Goal: Task Accomplishment & Management: Manage account settings

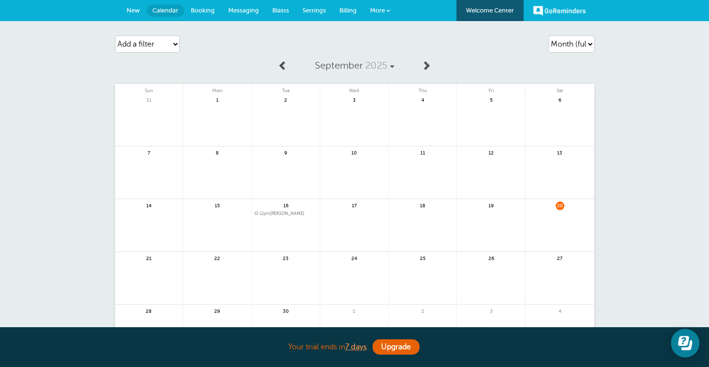
click at [138, 8] on span "New" at bounding box center [133, 10] width 13 height 7
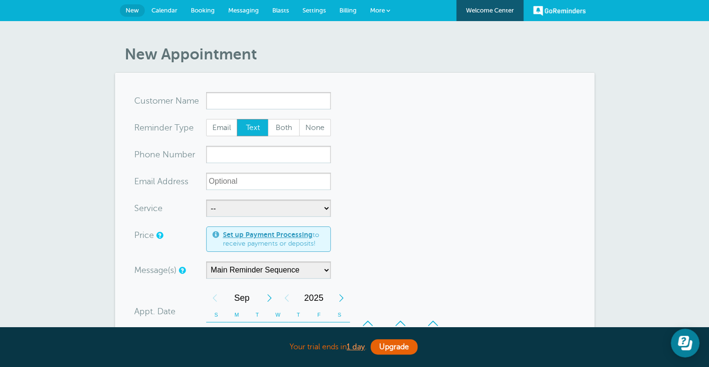
click at [381, 4] on link "More" at bounding box center [380, 11] width 34 height 22
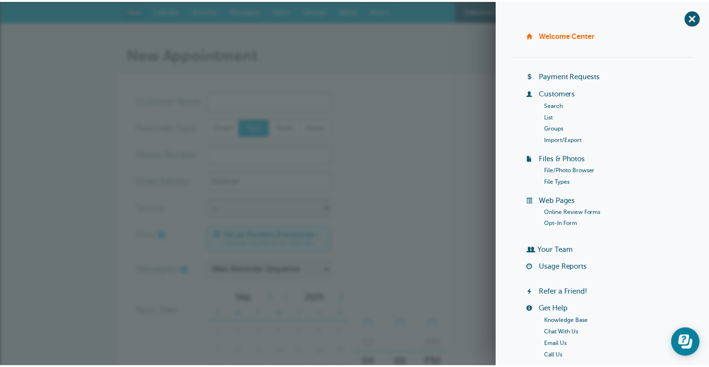
scroll to position [96, 0]
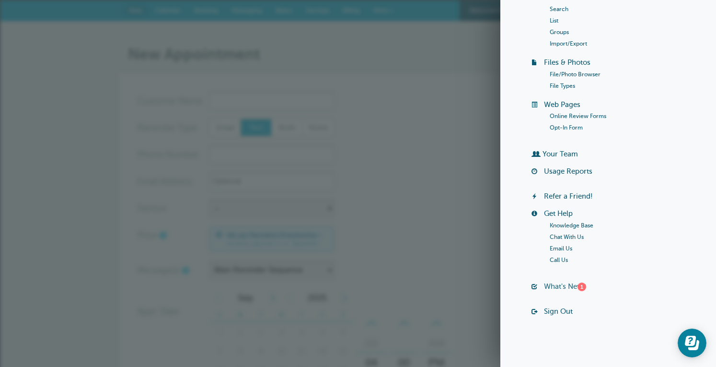
click at [573, 287] on link "What's New? 1" at bounding box center [565, 286] width 42 height 8
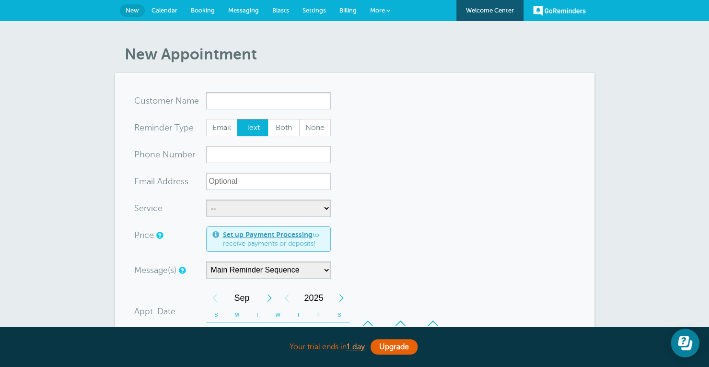
click at [163, 15] on link "Calendar" at bounding box center [164, 10] width 39 height 21
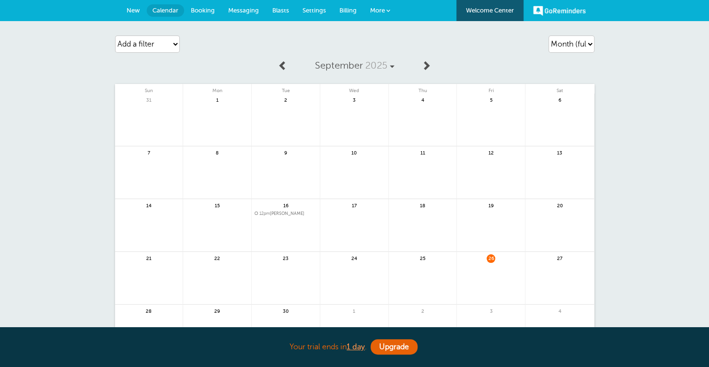
click at [379, 13] on span "More" at bounding box center [377, 10] width 15 height 7
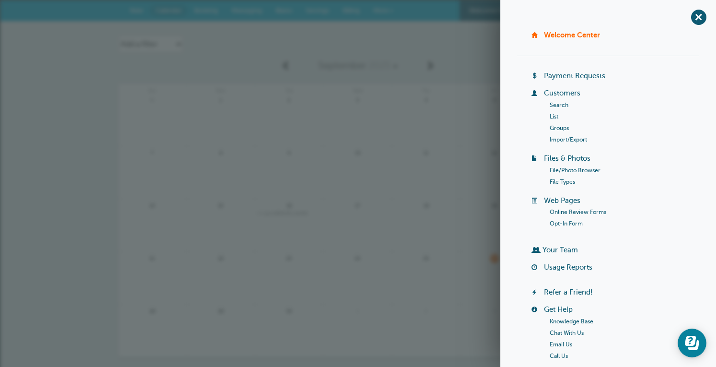
click at [561, 92] on link "Customers" at bounding box center [562, 93] width 36 height 8
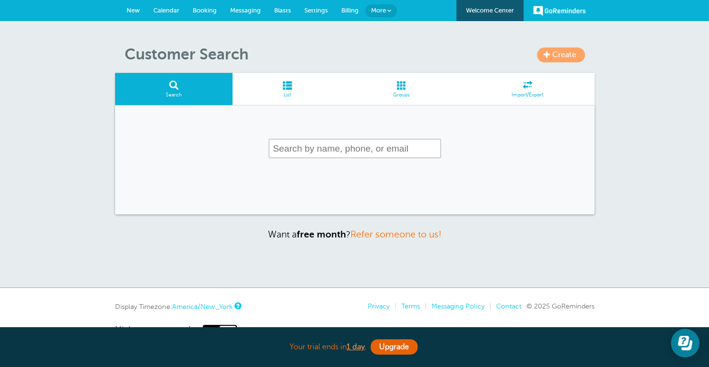
click at [565, 53] on span "Create" at bounding box center [564, 54] width 24 height 9
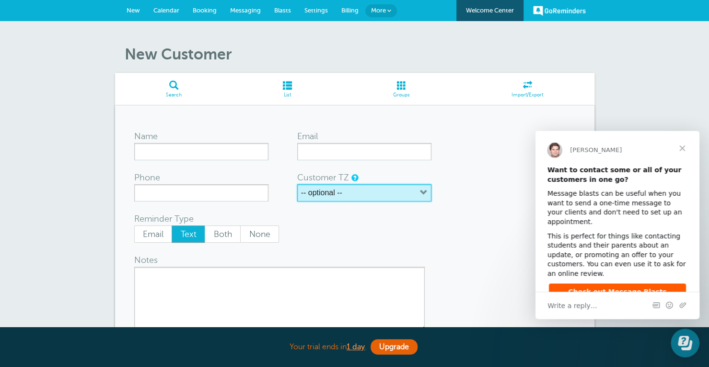
click at [392, 196] on button "-- optional --" at bounding box center [364, 192] width 134 height 17
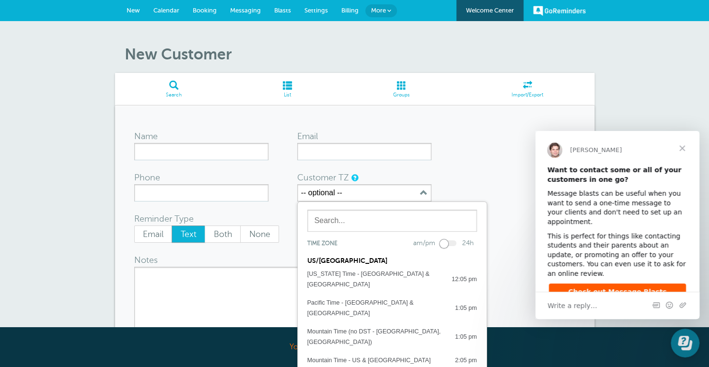
click at [513, 159] on form "Name Email Phone Customer TZ -- optional -- Time zone am/pm 24h US/CANADA Alask…" at bounding box center [354, 247] width 441 height 245
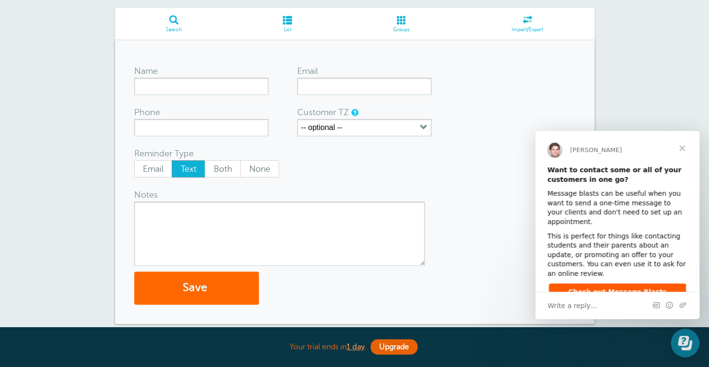
scroll to position [54, 0]
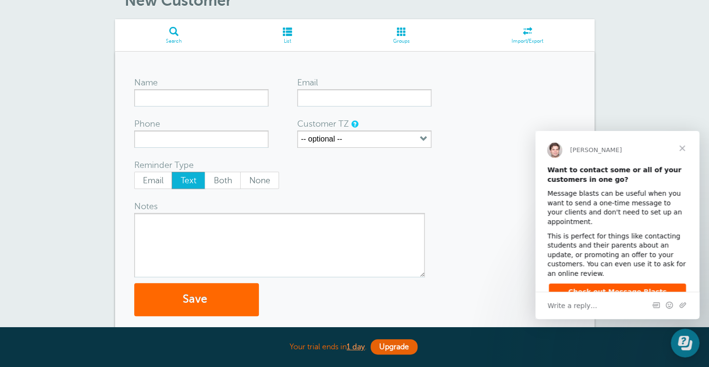
click at [684, 145] on span "Close" at bounding box center [682, 148] width 35 height 35
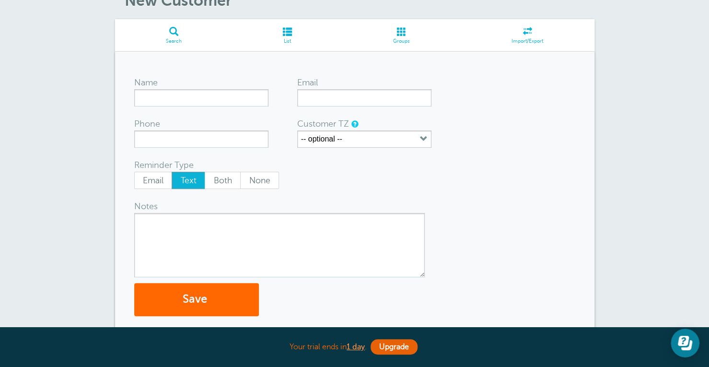
scroll to position [0, 0]
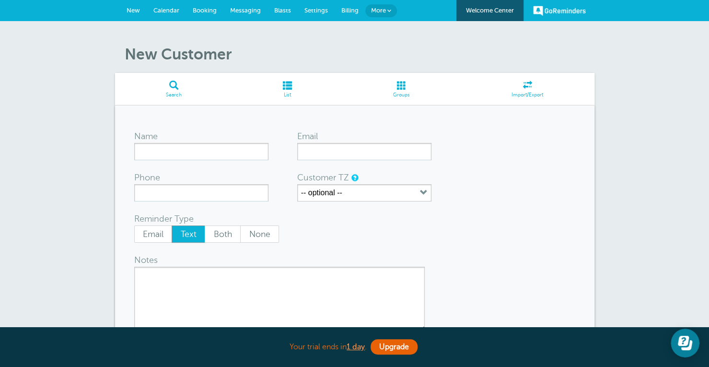
click at [396, 92] on span "Groups" at bounding box center [400, 95] width 109 height 6
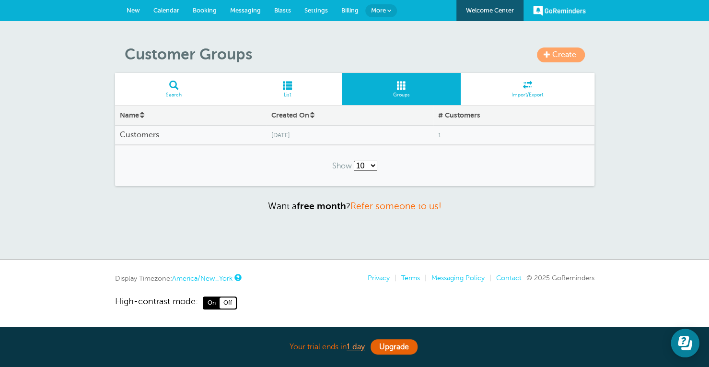
click at [165, 13] on span "Calendar" at bounding box center [166, 10] width 26 height 7
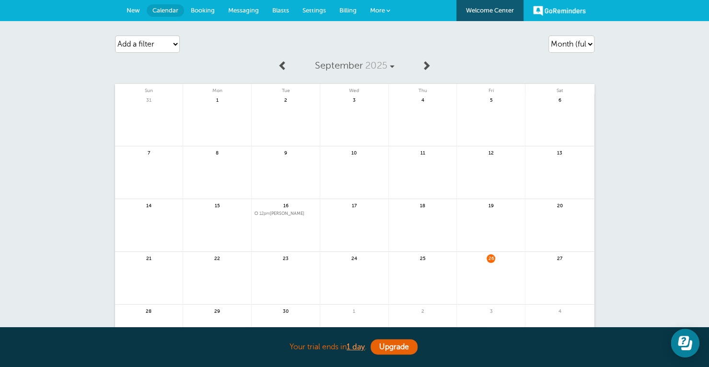
click at [200, 14] on link "Booking" at bounding box center [202, 10] width 37 height 21
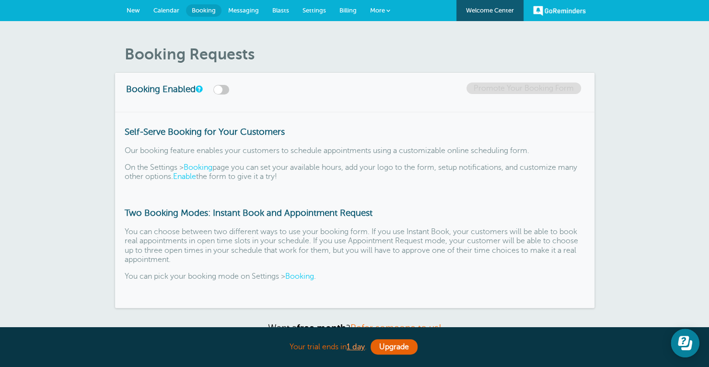
click at [382, 10] on span "More" at bounding box center [377, 10] width 15 height 7
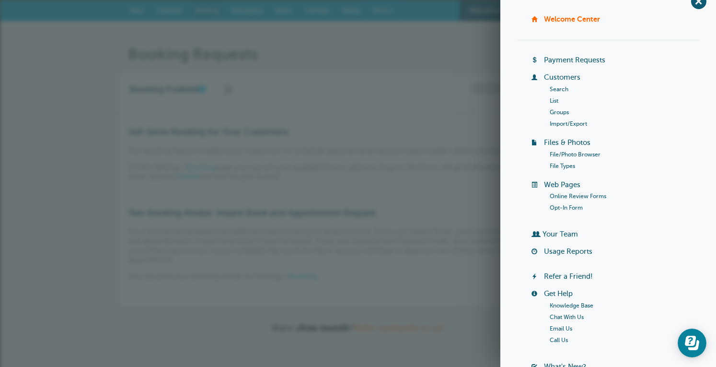
scroll to position [13, 0]
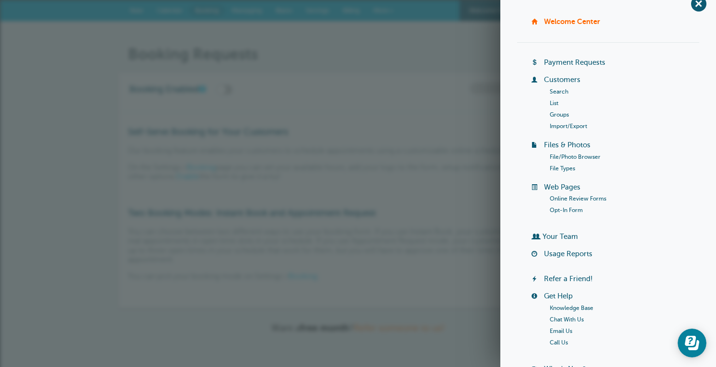
click at [550, 116] on link "Groups" at bounding box center [559, 114] width 19 height 7
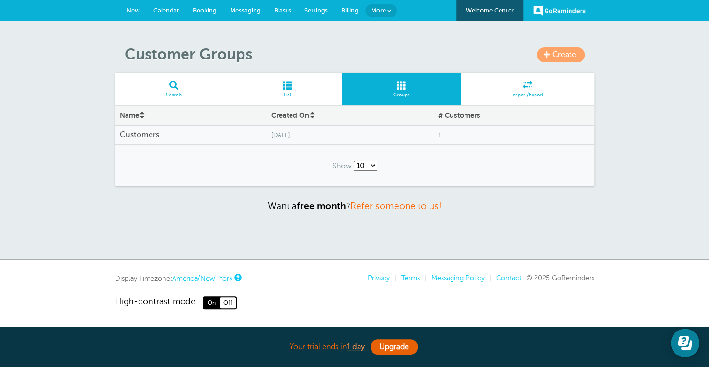
click at [134, 5] on link "New" at bounding box center [133, 10] width 27 height 21
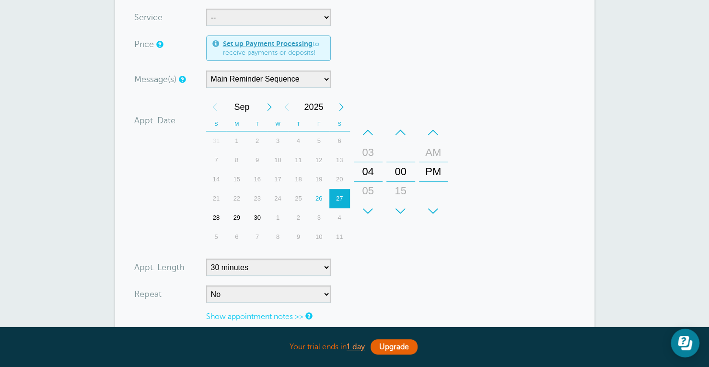
scroll to position [188, 0]
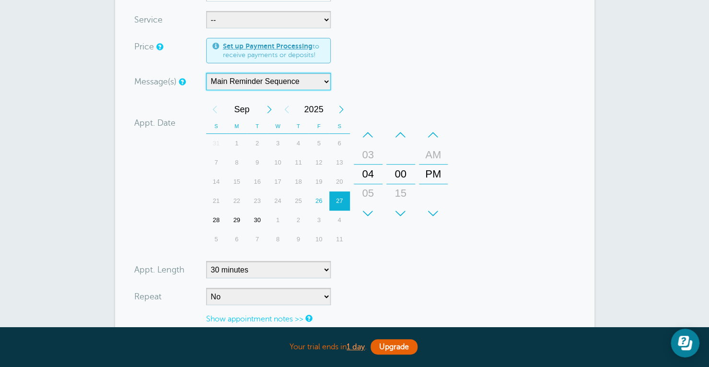
click at [262, 77] on select "Main Reminder Sequence" at bounding box center [268, 81] width 125 height 17
click at [391, 87] on div "Message(s) Main Reminder Sequence Custom Message Start with First Reminder Seco…" at bounding box center [289, 81] width 311 height 17
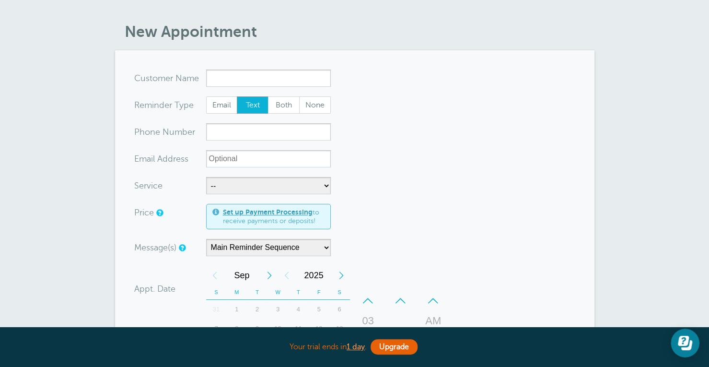
scroll to position [0, 0]
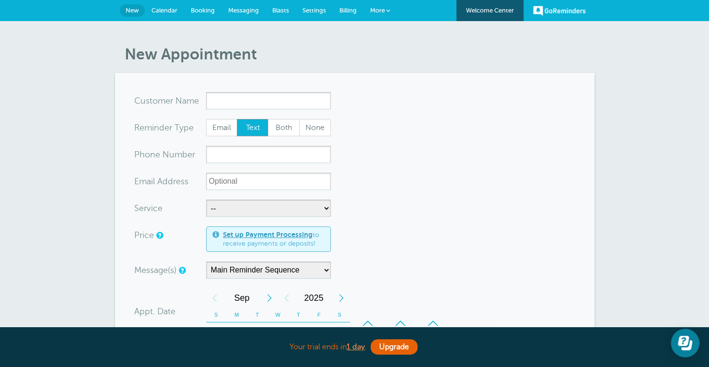
click at [482, 15] on link "Welcome Center" at bounding box center [489, 10] width 67 height 21
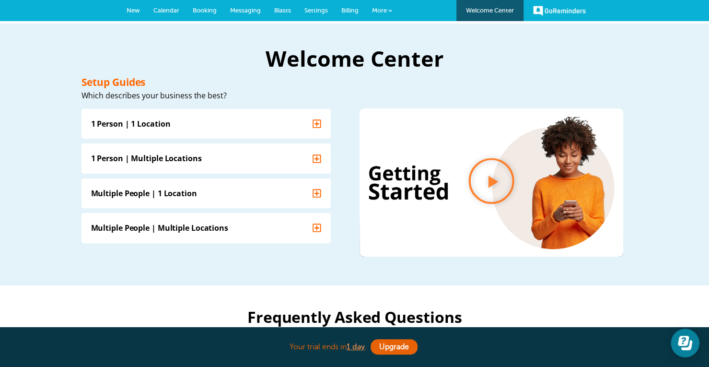
click at [389, 9] on span at bounding box center [390, 11] width 4 height 4
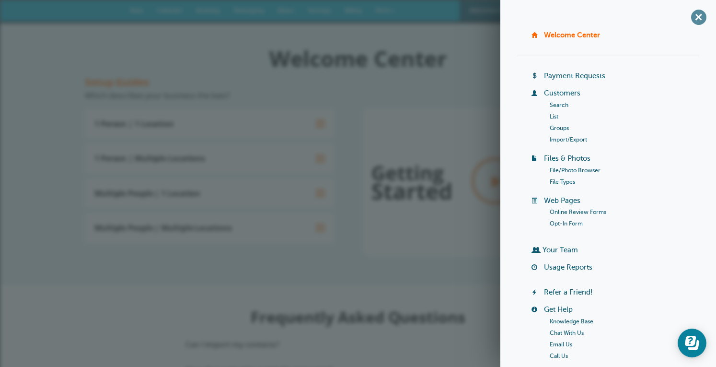
click at [692, 24] on span "+" at bounding box center [699, 17] width 22 height 22
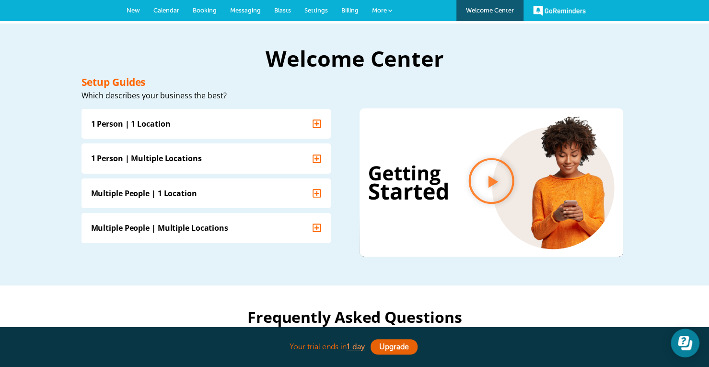
click at [137, 8] on span "New" at bounding box center [133, 10] width 13 height 7
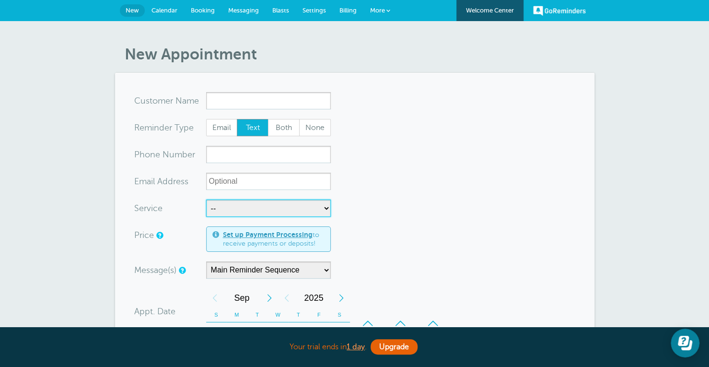
click at [279, 208] on select "-- Consulting & Planning Counseling Appointment" at bounding box center [268, 207] width 125 height 17
click at [321, 5] on link "Settings" at bounding box center [314, 10] width 37 height 21
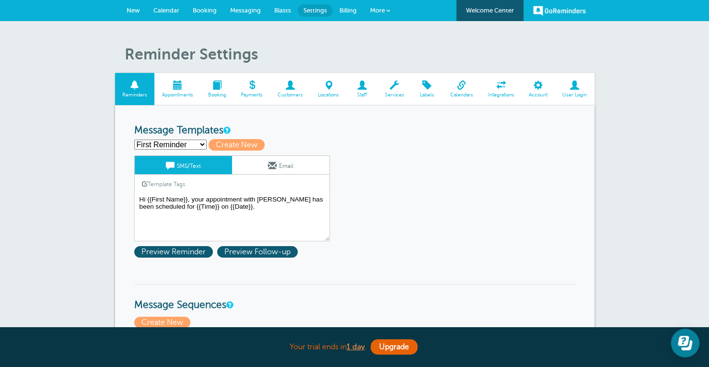
click at [172, 90] on span at bounding box center [177, 85] width 46 height 9
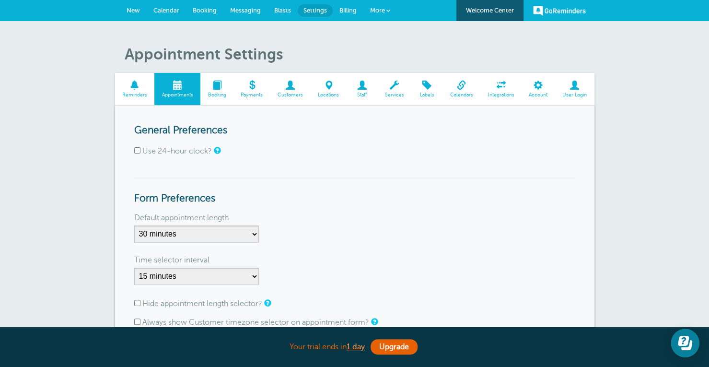
click at [152, 89] on span at bounding box center [135, 85] width 40 height 9
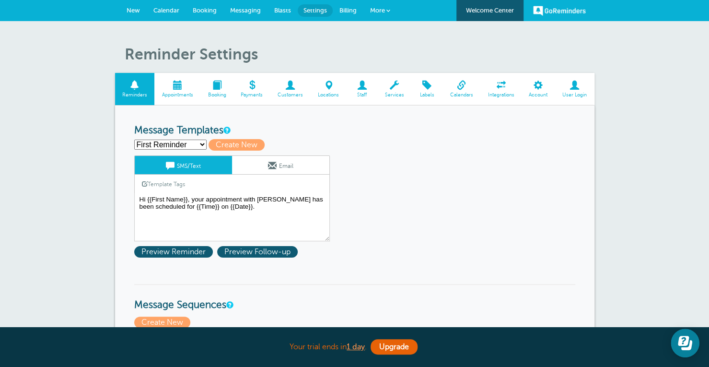
click at [396, 91] on link "Services" at bounding box center [394, 89] width 34 height 32
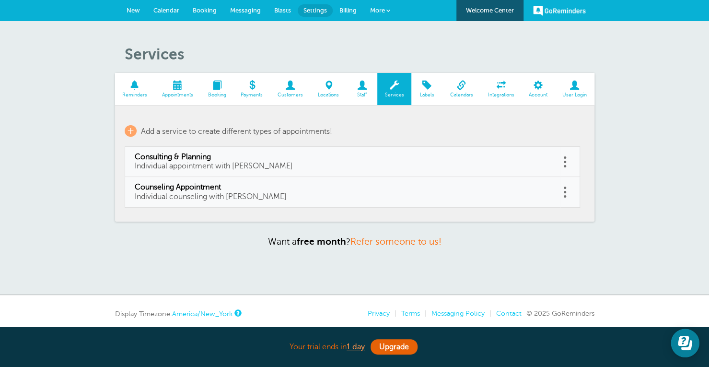
click at [132, 83] on span at bounding box center [135, 85] width 40 height 9
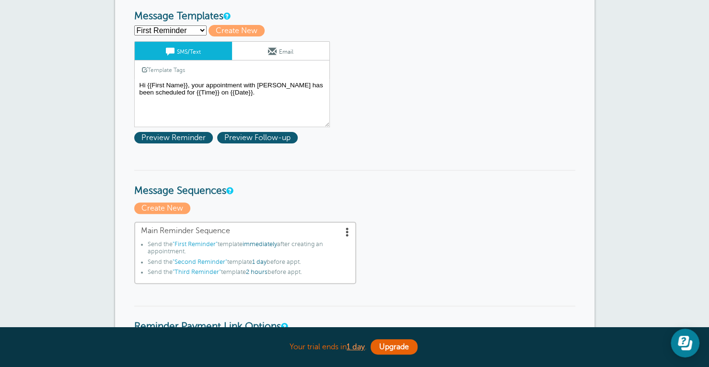
scroll to position [108, 0]
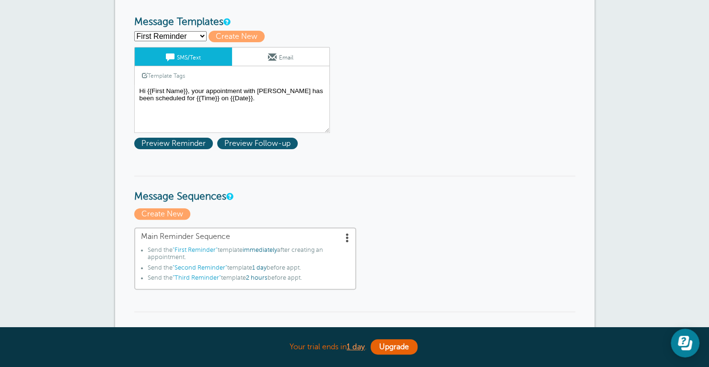
click at [179, 33] on select "First Reminder Second Reminder Third Reminder Create new..." at bounding box center [170, 36] width 72 height 10
select select "161650"
click at [134, 31] on select "First Reminder Second Reminder Third Reminder Create new..." at bounding box center [170, 36] width 72 height 10
type input "Second Reminder"
type textarea "Hi {{First Name}}, you have an appointment with [PERSON_NAME] at {{Time}} on {{…"
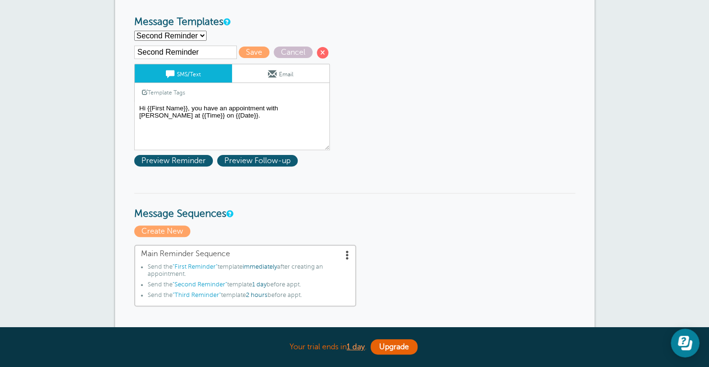
click at [173, 35] on select "First Reminder Second Reminder Third Reminder Create new..." at bounding box center [170, 36] width 72 height 10
select select "161648"
click at [134, 31] on select "First Reminder Second Reminder Third Reminder Create new..." at bounding box center [170, 36] width 72 height 10
type input "First Reminder"
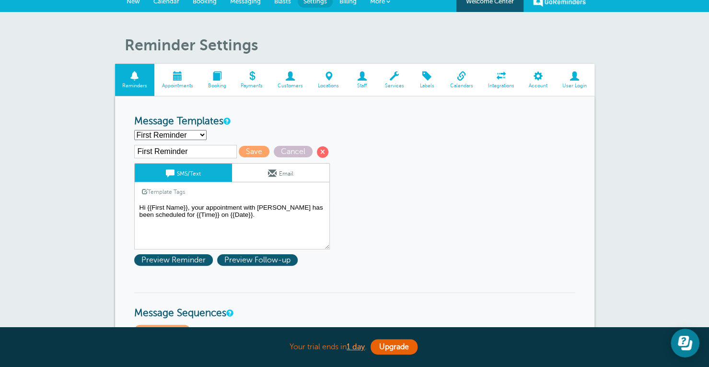
scroll to position [0, 0]
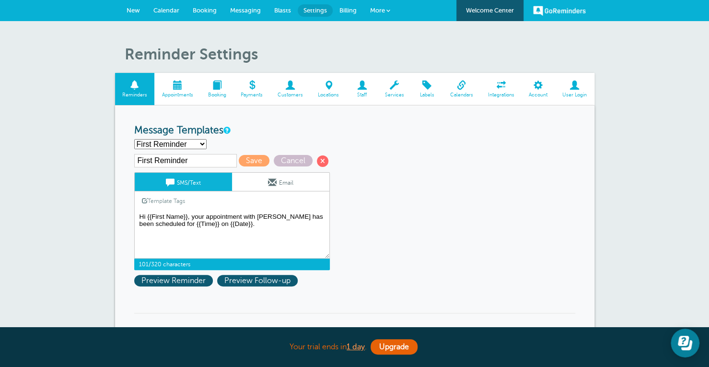
click at [206, 217] on textarea "Hi {{First Name}}, your appointment with Kelly Blakeslee has been scheduled for…" at bounding box center [232, 234] width 196 height 48
click at [173, 196] on link "Template Tags" at bounding box center [164, 200] width 58 height 19
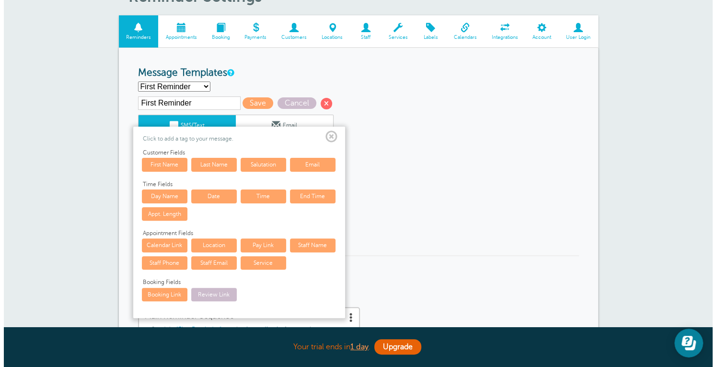
scroll to position [58, 0]
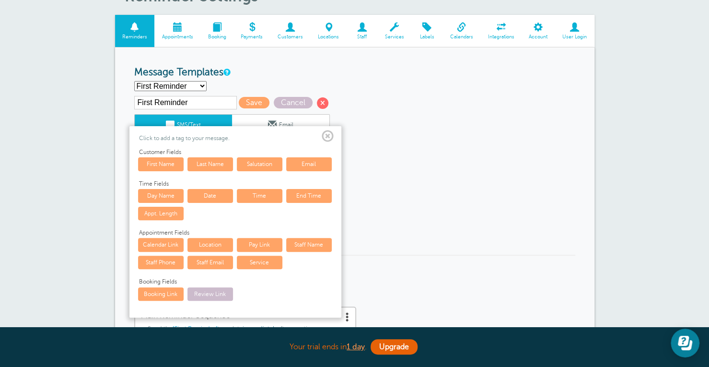
click at [257, 262] on link "Service" at bounding box center [260, 261] width 46 height 13
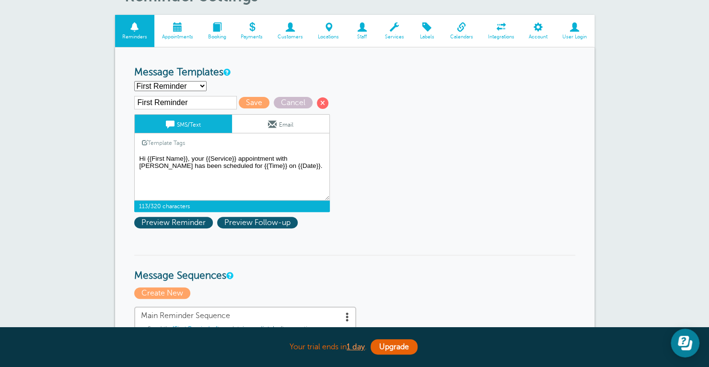
type textarea "Hi {{First Name}}, your {{Service}} appointment with Kelly Blakeslee has been s…"
click at [177, 226] on span "Preview Reminder" at bounding box center [173, 223] width 79 height 12
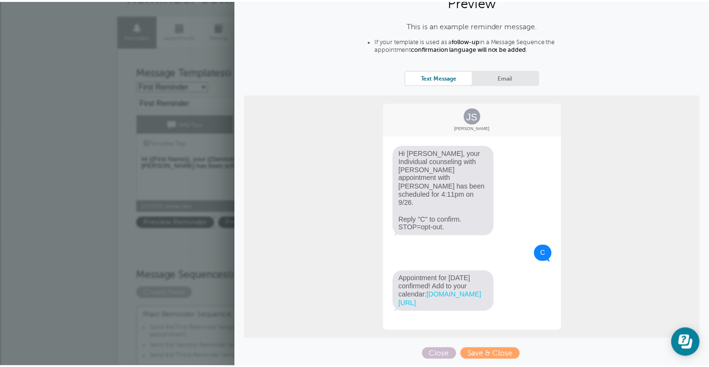
scroll to position [0, 0]
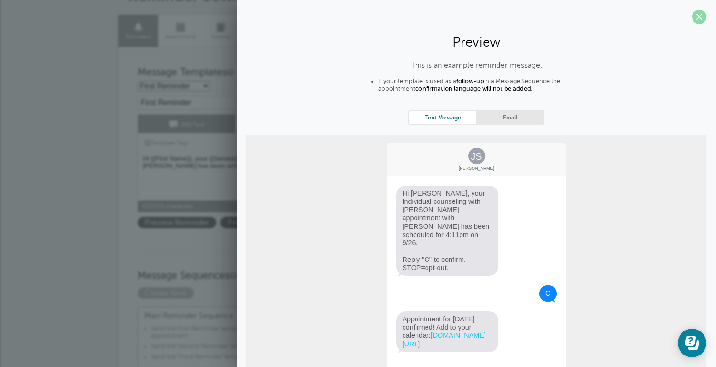
click at [692, 16] on span at bounding box center [699, 17] width 14 height 14
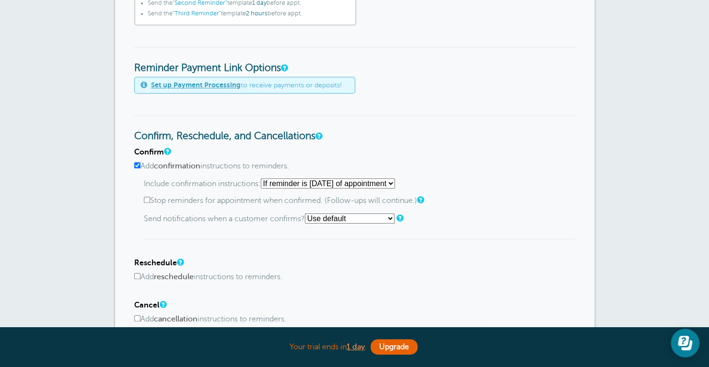
click at [685, 16] on div "Reminder Settings Reminders Appointments Booking Payments Customers Locations S…" at bounding box center [354, 154] width 709 height 1069
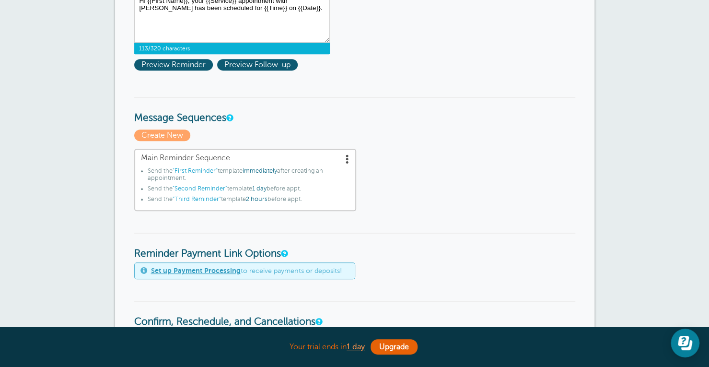
scroll to position [217, 0]
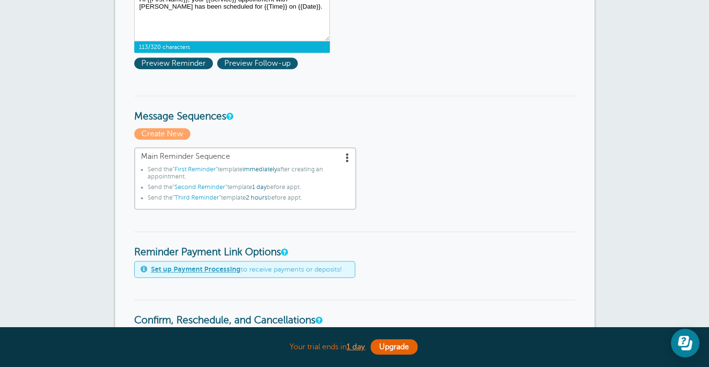
click at [481, 178] on div "Main Reminder Sequence Send the "First Reminder" template immediately after cre…" at bounding box center [354, 178] width 441 height 62
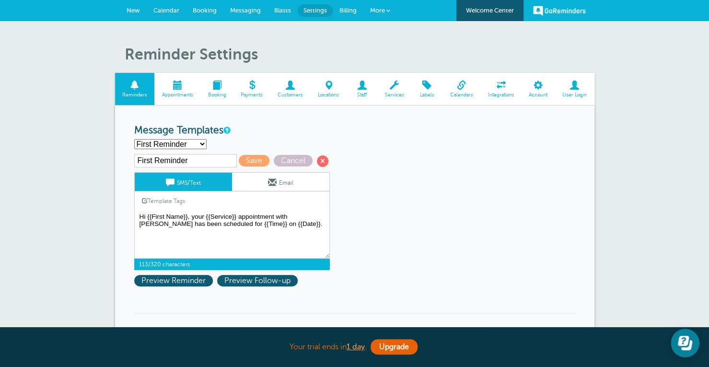
click at [162, 13] on span "Calendar" at bounding box center [166, 10] width 26 height 7
click at [178, 145] on select "First Reminder Second Reminder Third Reminder Create new..." at bounding box center [170, 144] width 72 height 10
select select "161651"
click at [134, 139] on select "First Reminder Second Reminder Third Reminder Create new..." at bounding box center [170, 144] width 72 height 10
type input "Third Reminder"
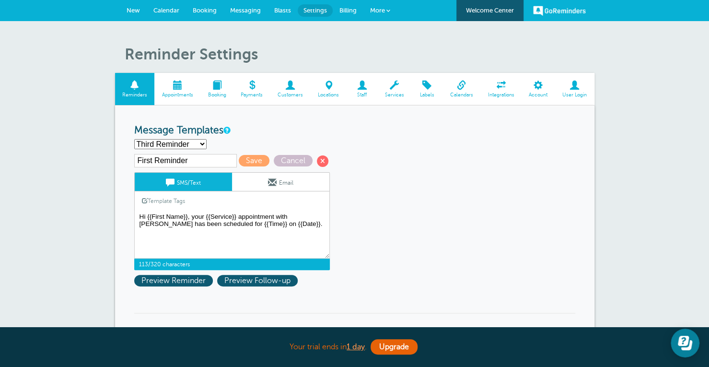
type textarea "Hi {{First Name}}, you have an appointment with Kelly Blakeslee today at {{Time…"
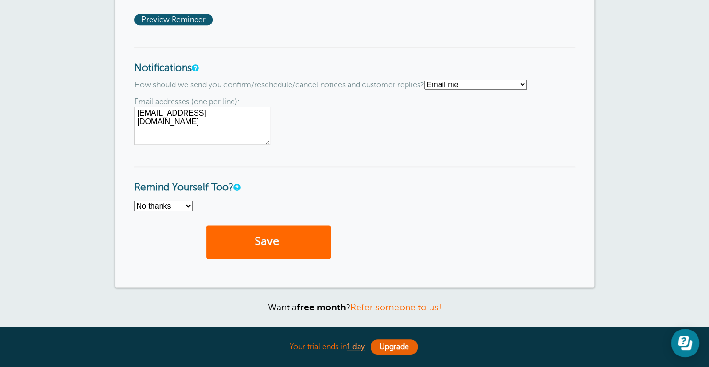
scroll to position [718, 0]
click at [511, 89] on select "Text me Email me Don't send me notifications" at bounding box center [475, 85] width 103 height 10
click at [369, 104] on div "Email addresses (one per line): kellyservicesmichigan@gmail.com" at bounding box center [354, 121] width 441 height 47
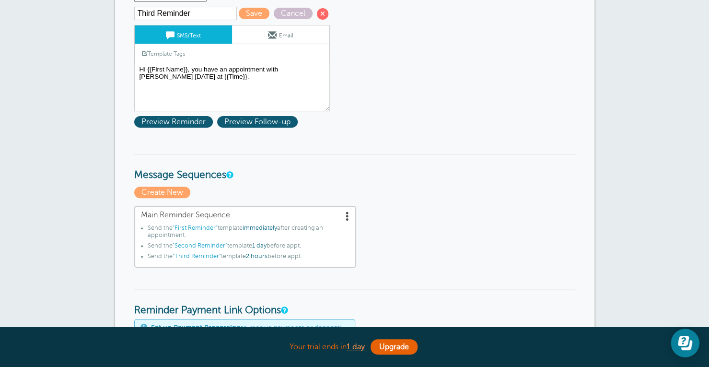
scroll to position [139, 0]
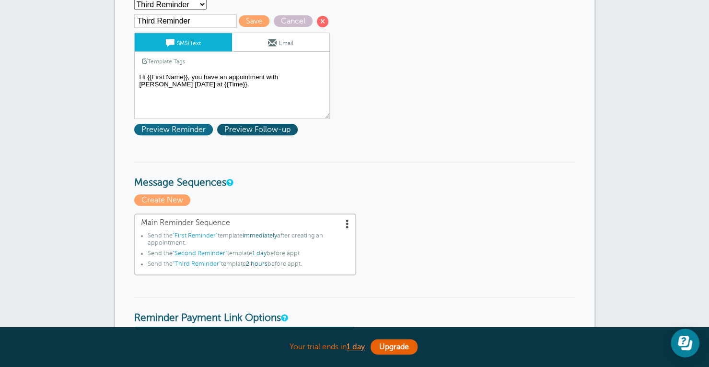
click at [188, 129] on span "Preview Reminder" at bounding box center [173, 130] width 79 height 12
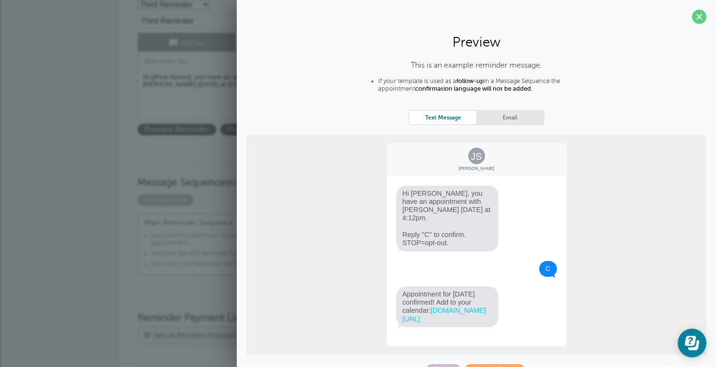
click at [207, 66] on div "Template Tags Copy SMS" at bounding box center [236, 61] width 196 height 19
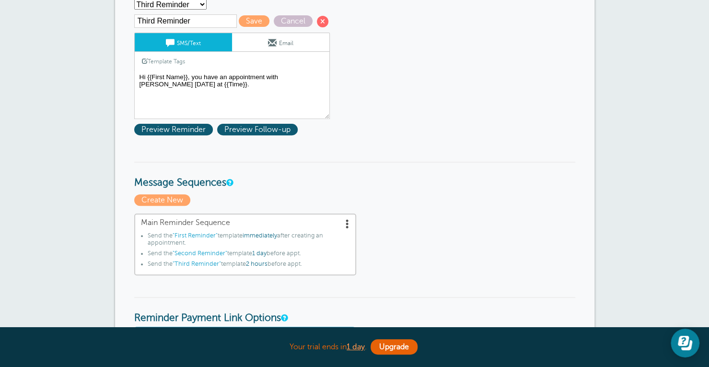
scroll to position [0, 0]
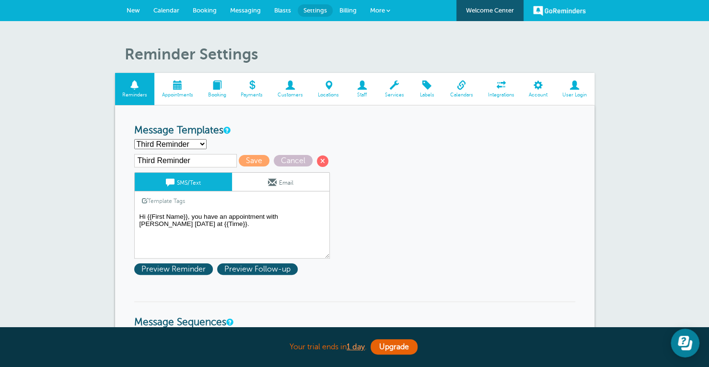
click at [241, 8] on span "Messaging" at bounding box center [245, 10] width 31 height 7
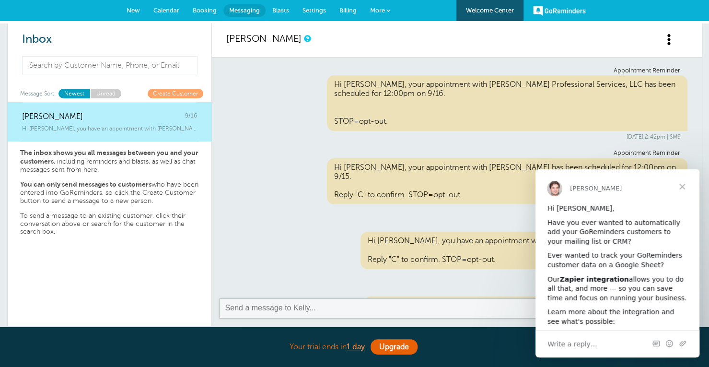
click at [147, 160] on p "The inbox shows you all messages between you and your customers , including rem…" at bounding box center [109, 161] width 179 height 25
click at [684, 190] on span "Close" at bounding box center [682, 186] width 35 height 35
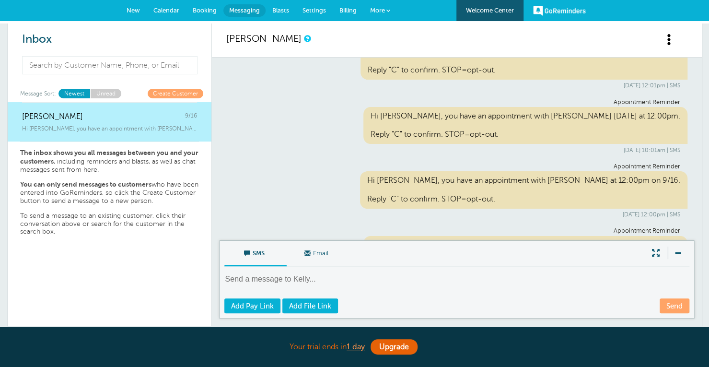
scroll to position [191, 0]
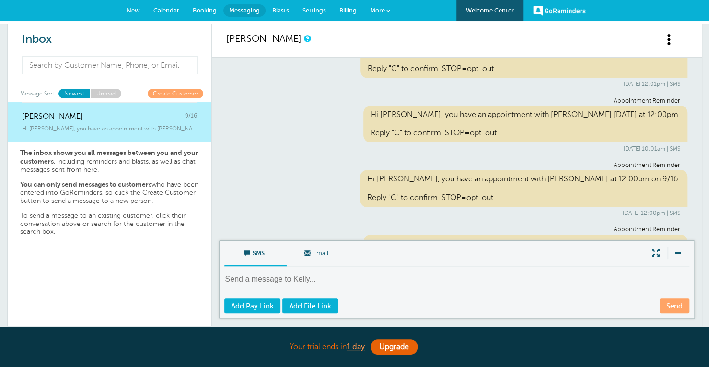
click at [108, 89] on link "Unread" at bounding box center [105, 93] width 31 height 9
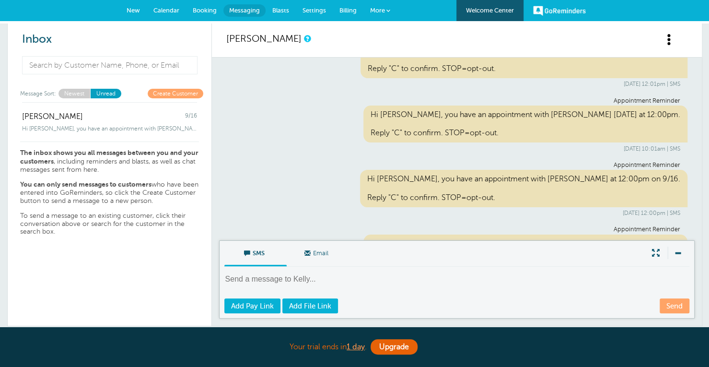
click at [66, 91] on link "Newest" at bounding box center [74, 93] width 32 height 9
click at [215, 7] on span "Booking" at bounding box center [205, 10] width 24 height 7
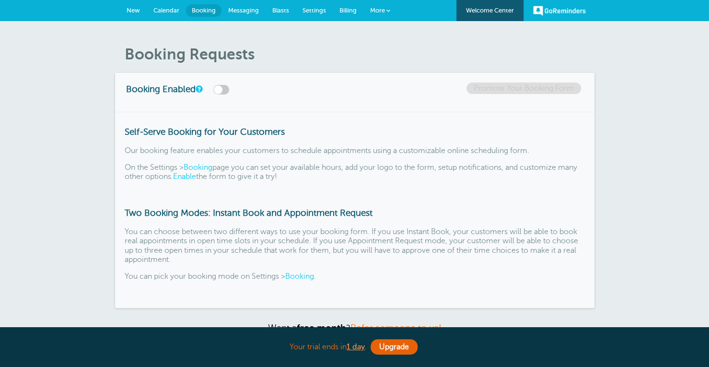
click at [166, 9] on span "Calendar" at bounding box center [166, 10] width 26 height 7
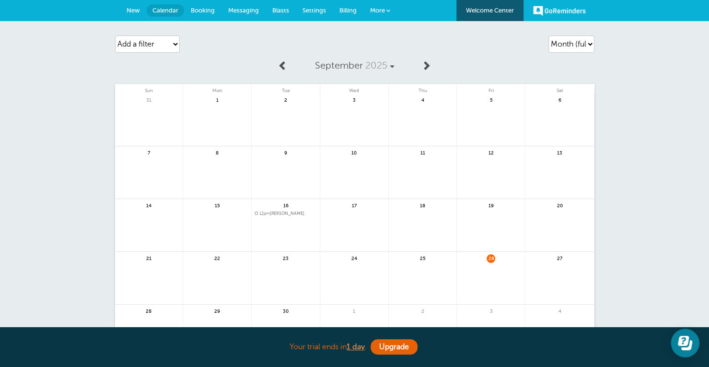
click at [137, 11] on span "New" at bounding box center [133, 10] width 13 height 7
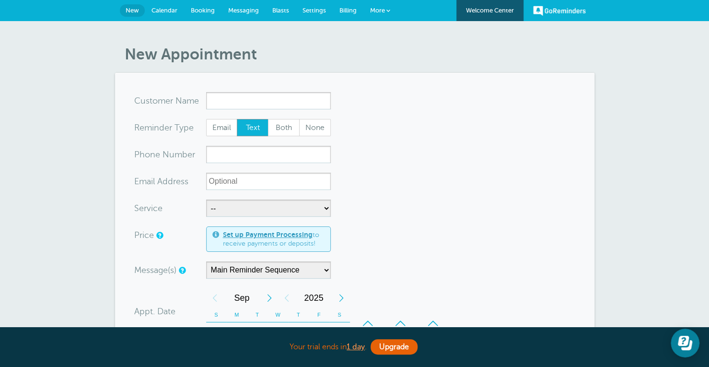
click at [413, 178] on form "You are creating a new customer. To use an existing customer select one from th…" at bounding box center [354, 342] width 441 height 500
click at [381, 4] on link "More" at bounding box center [380, 11] width 34 height 22
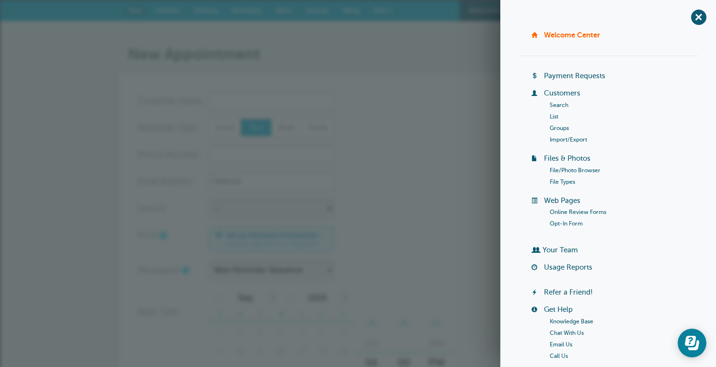
click at [466, 58] on h1 "New Appointment" at bounding box center [363, 54] width 470 height 18
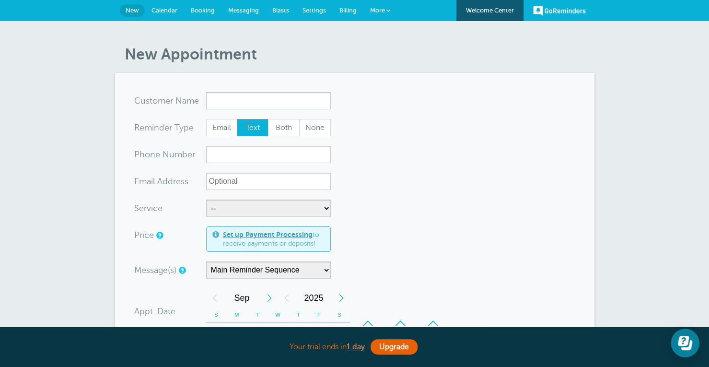
click at [356, 11] on span "Billing" at bounding box center [347, 10] width 17 height 7
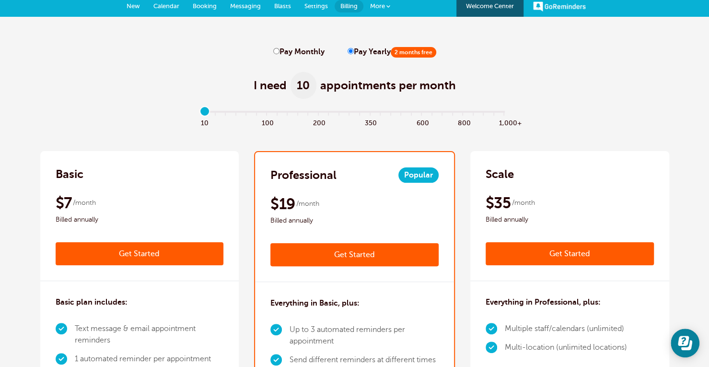
scroll to position [1, 0]
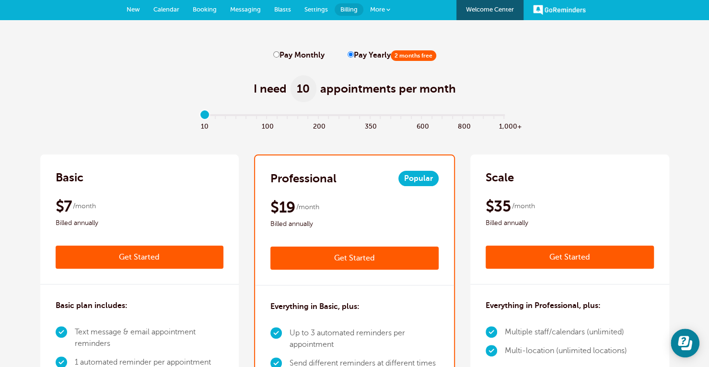
click at [273, 58] on label "Pay Monthly" at bounding box center [298, 55] width 51 height 9
click at [273, 58] on input "Pay Monthly" at bounding box center [276, 54] width 6 height 6
radio input "true"
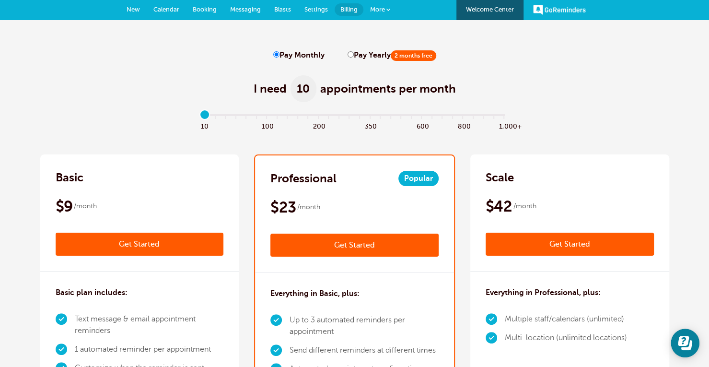
click at [349, 56] on input "Pay Yearly 2 months free" at bounding box center [350, 54] width 6 height 6
radio input "true"
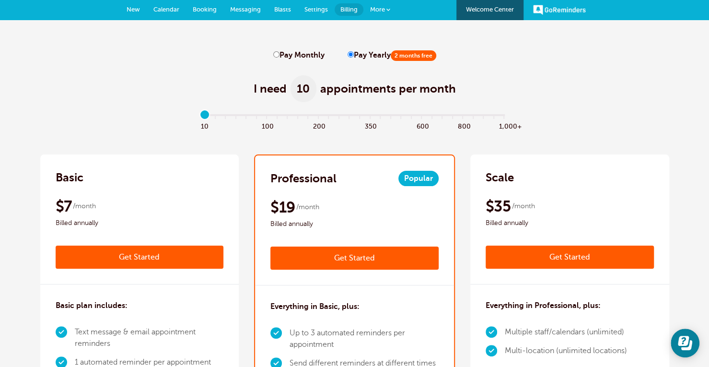
scroll to position [0, 0]
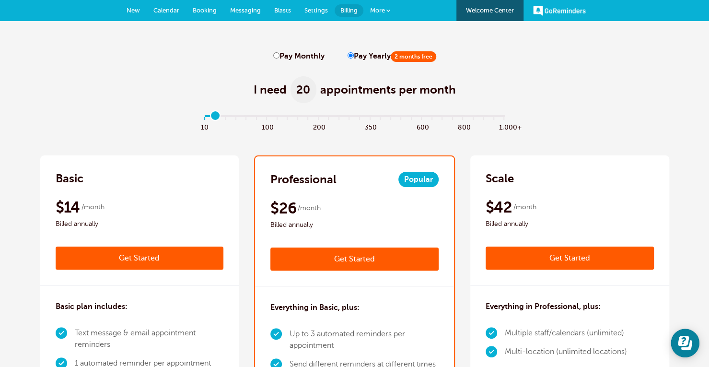
drag, startPoint x: 204, startPoint y: 113, endPoint x: 219, endPoint y: 119, distance: 16.1
click at [219, 119] on input "range" at bounding box center [354, 118] width 310 height 2
drag, startPoint x: 219, startPoint y: 119, endPoint x: 230, endPoint y: 118, distance: 10.6
click at [230, 118] on input "range" at bounding box center [354, 118] width 310 height 2
drag, startPoint x: 230, startPoint y: 118, endPoint x: 207, endPoint y: 119, distance: 22.5
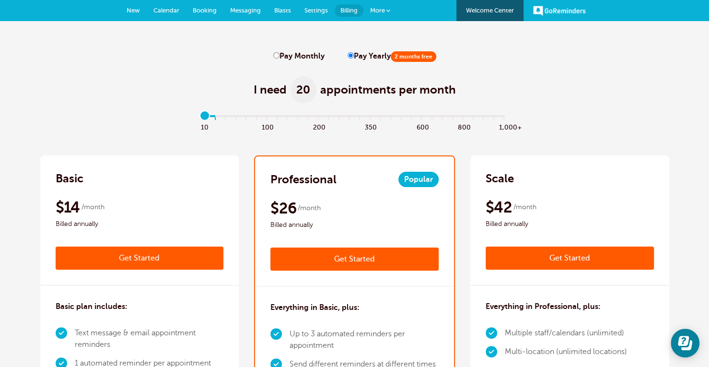
type input "0"
click at [207, 119] on input "range" at bounding box center [354, 118] width 310 height 2
click at [234, 231] on div "Basic $9 /month Get Started $7 /month Billed annually Get Started" at bounding box center [139, 220] width 199 height 130
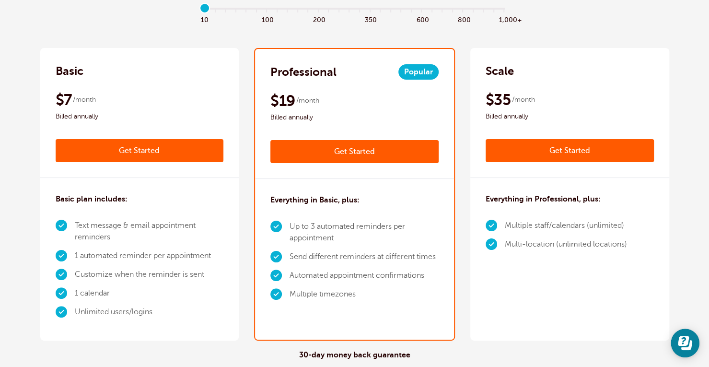
scroll to position [106, 0]
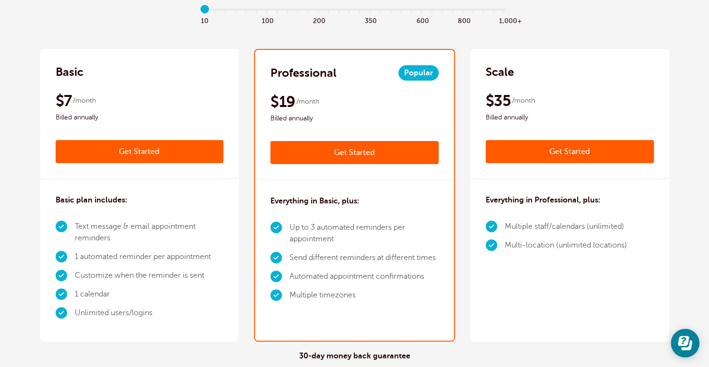
click at [158, 89] on div "Basic $9 /month Get Started $7 /month Billed annually Get Started" at bounding box center [139, 114] width 199 height 130
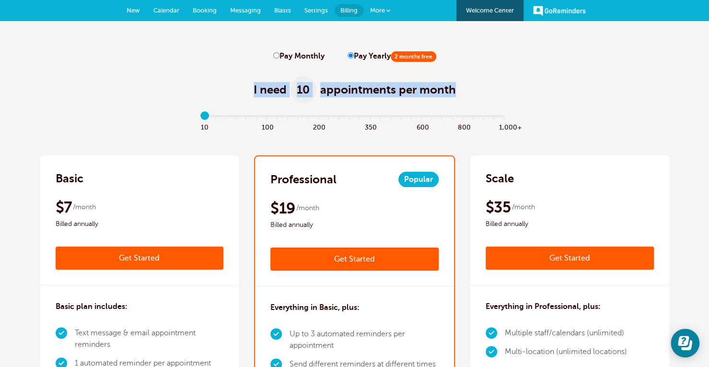
drag, startPoint x: 200, startPoint y: 110, endPoint x: 232, endPoint y: 86, distance: 40.1
click at [232, 86] on div "I need 10 appointments per month" at bounding box center [354, 84] width 629 height 47
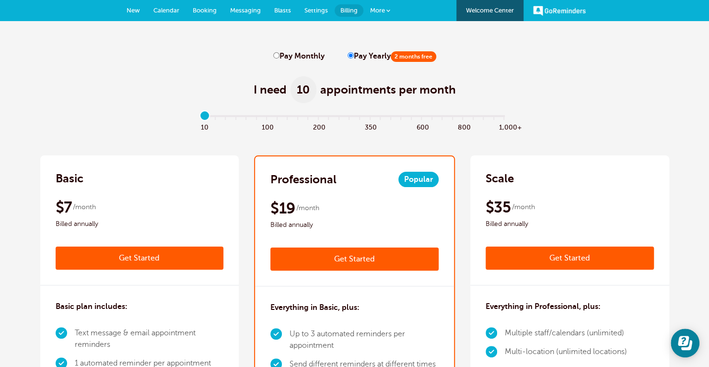
click at [309, 16] on link "Settings" at bounding box center [316, 10] width 37 height 21
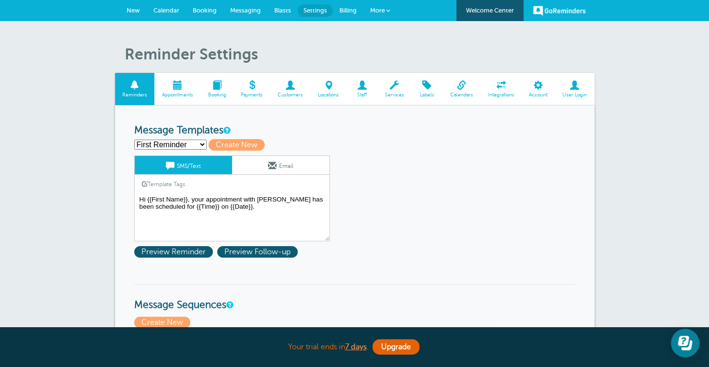
click at [339, 9] on span "Billing" at bounding box center [347, 10] width 17 height 7
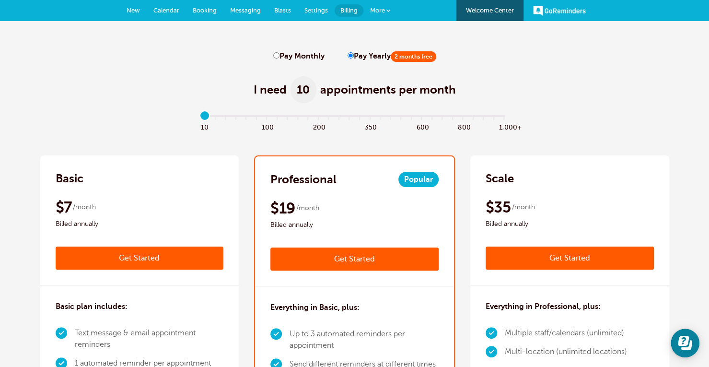
click at [316, 8] on span "Settings" at bounding box center [315, 10] width 23 height 7
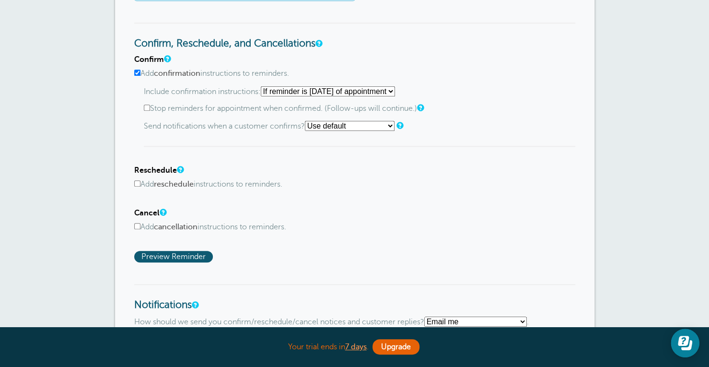
scroll to position [464, 0]
click at [315, 89] on select "Starting with first reminder If reminder is within 1 day of appointment If remi…" at bounding box center [328, 92] width 134 height 10
click at [219, 92] on p "Include confirmation instructions: Starting with first reminder If reminder is …" at bounding box center [359, 92] width 431 height 10
click at [212, 110] on label "Stop reminders for appointment when confirmed. (Follow-ups will continue.)" at bounding box center [359, 108] width 431 height 9
click at [150, 110] on input "Stop reminders for appointment when confirmed. (Follow-ups will continue.)" at bounding box center [147, 108] width 6 height 6
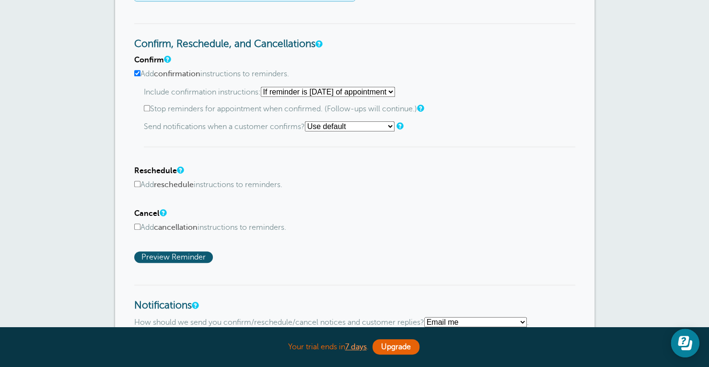
checkbox input "true"
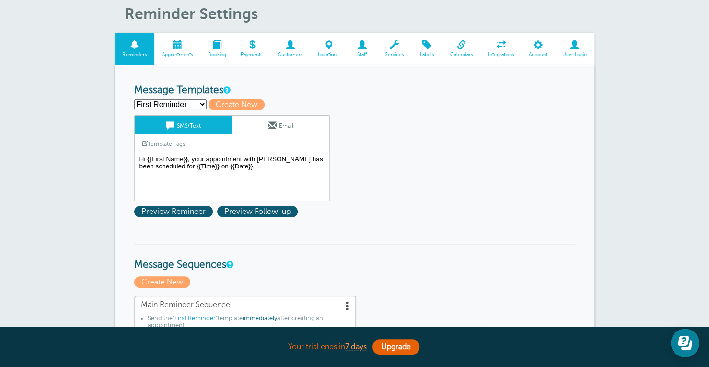
scroll to position [0, 0]
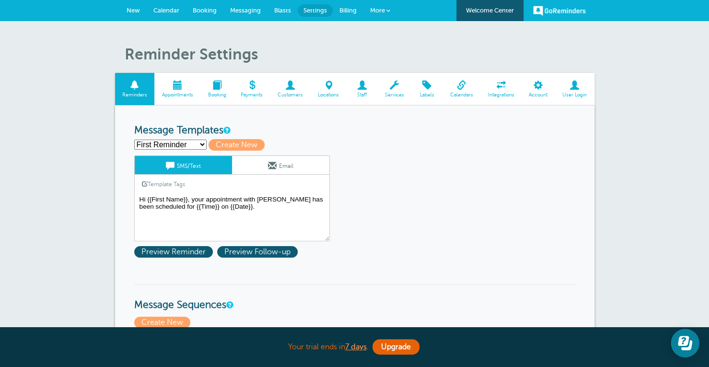
click at [250, 98] on link "Payments" at bounding box center [251, 89] width 37 height 32
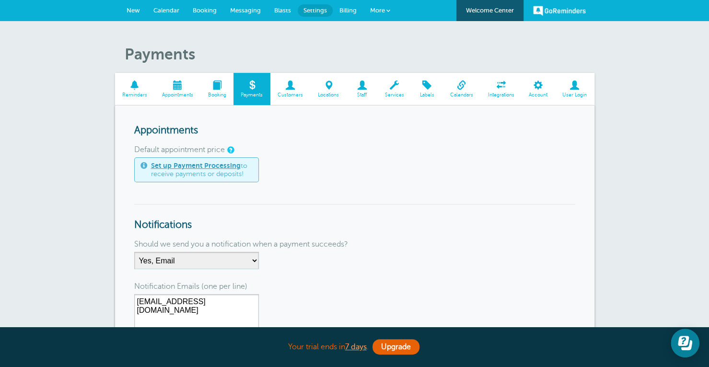
click at [389, 6] on link "More" at bounding box center [380, 11] width 34 height 22
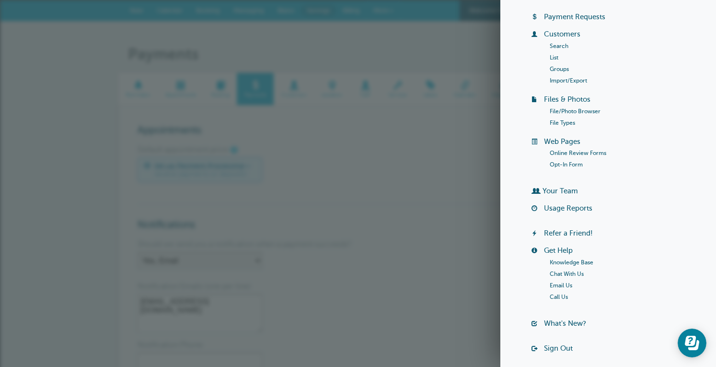
scroll to position [59, 0]
click at [558, 191] on link "Your Team" at bounding box center [559, 190] width 35 height 8
